Goal: Information Seeking & Learning: Learn about a topic

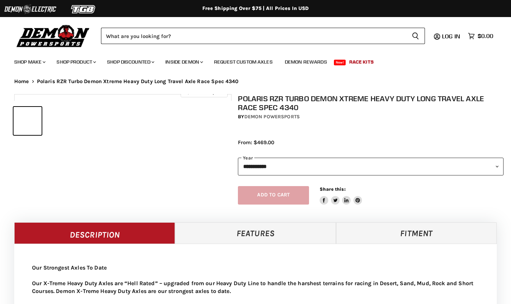
select select "******"
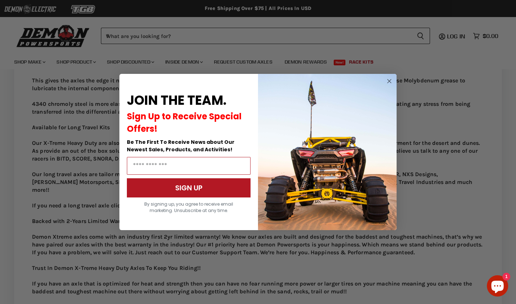
scroll to position [609, 0]
